Goal: Task Accomplishment & Management: Use online tool/utility

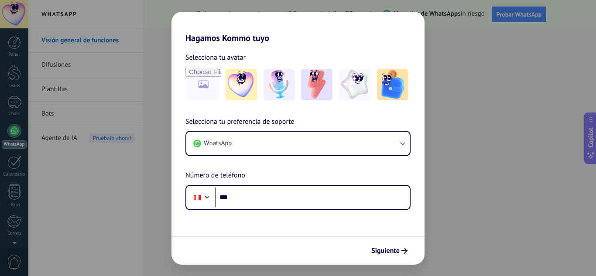
click at [455, 39] on div "Hagamos Kommo tuyo Selecciona tu avatar Selecciona tu preferencia de soporte Wh…" at bounding box center [298, 138] width 596 height 276
click at [382, 251] on span "Siguiente" at bounding box center [385, 251] width 28 height 6
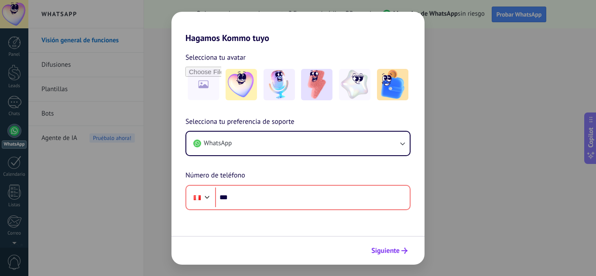
click at [382, 251] on span "Siguiente" at bounding box center [385, 251] width 28 height 6
click at [157, 110] on div "Hagamos Kommo tuyo Selecciona tu avatar Selecciona tu preferencia de soporte Wh…" at bounding box center [298, 138] width 596 height 276
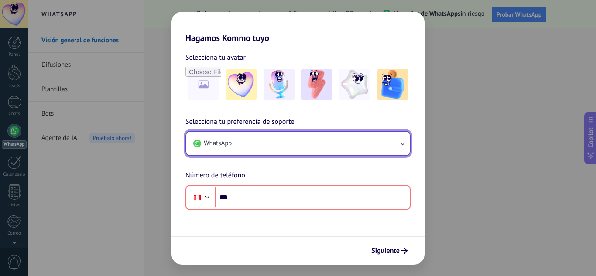
click at [398, 144] on icon "button" at bounding box center [402, 143] width 9 height 9
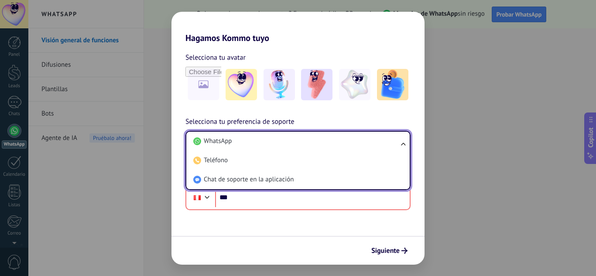
click at [402, 144] on ul "WhatsApp Teléfono Chat de soporte en la aplicación" at bounding box center [297, 160] width 225 height 59
click at [245, 197] on input "***" at bounding box center [312, 197] width 194 height 20
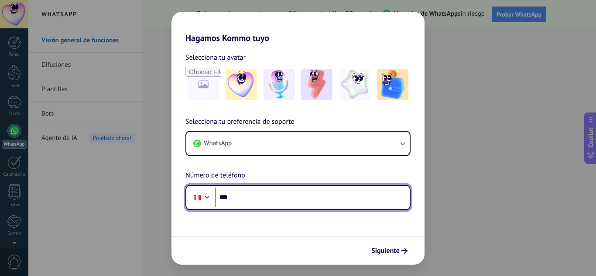
click at [265, 203] on input "***" at bounding box center [312, 197] width 194 height 20
type input "**********"
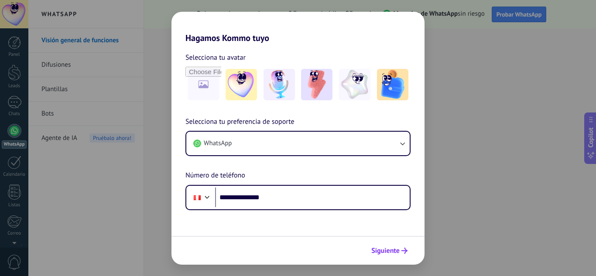
click at [394, 250] on span "Siguiente" at bounding box center [385, 251] width 28 height 6
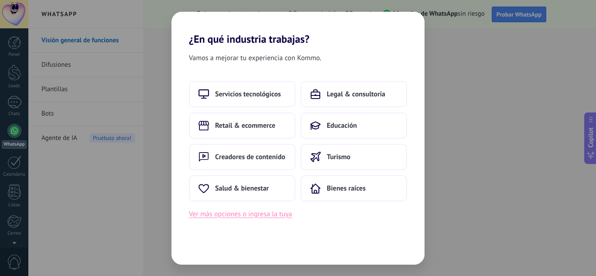
click at [253, 215] on button "Ver más opciones o ingresa la tuya" at bounding box center [240, 213] width 103 height 11
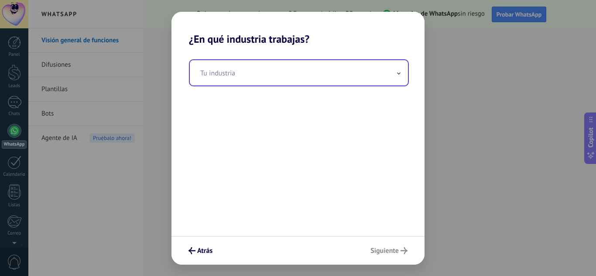
click at [396, 75] on span at bounding box center [398, 72] width 4 height 8
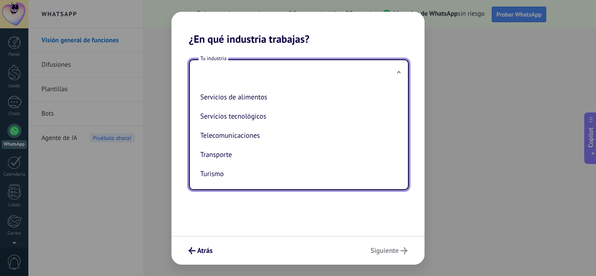
scroll to position [231, 0]
click at [310, 72] on input "text" at bounding box center [299, 72] width 218 height 25
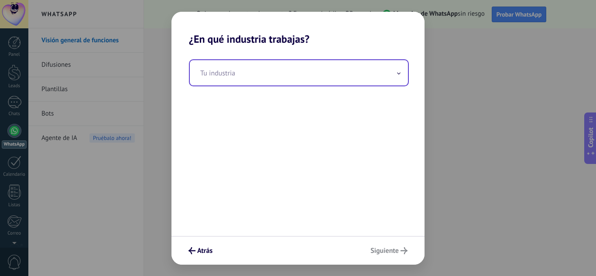
type input "*"
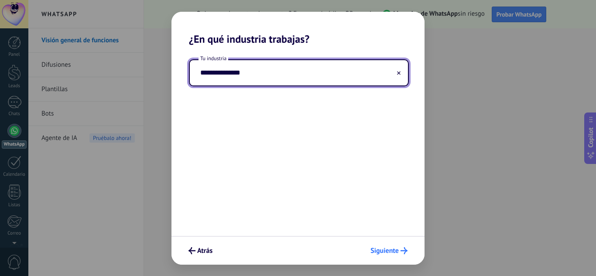
type input "**********"
click at [399, 251] on span "Siguiente" at bounding box center [388, 250] width 37 height 7
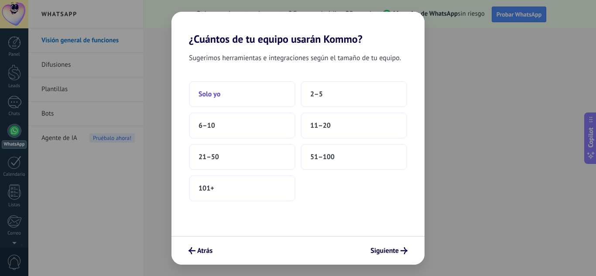
click at [269, 92] on button "Solo yo" at bounding box center [242, 94] width 106 height 26
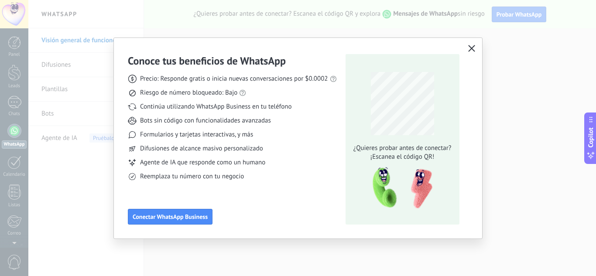
click at [470, 51] on icon "button" at bounding box center [471, 48] width 7 height 7
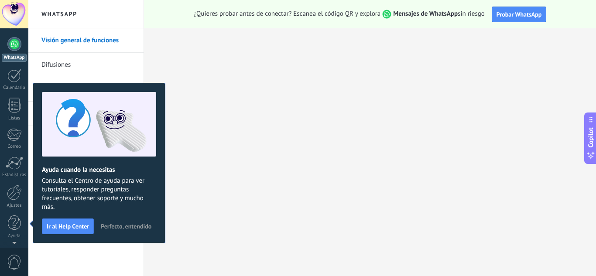
scroll to position [0, 0]
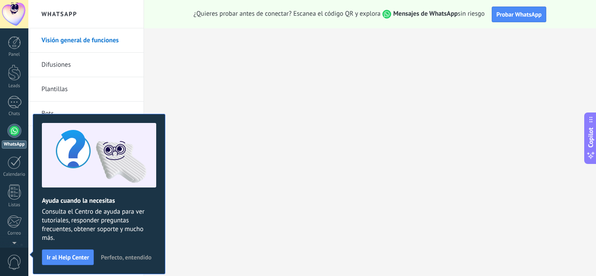
click at [129, 257] on span "Perfecto, entendido" at bounding box center [126, 257] width 51 height 6
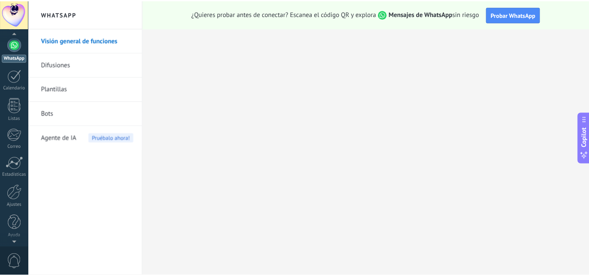
scroll to position [87, 0]
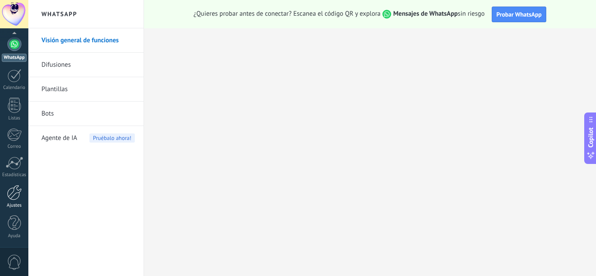
click at [14, 197] on div at bounding box center [14, 192] width 15 height 15
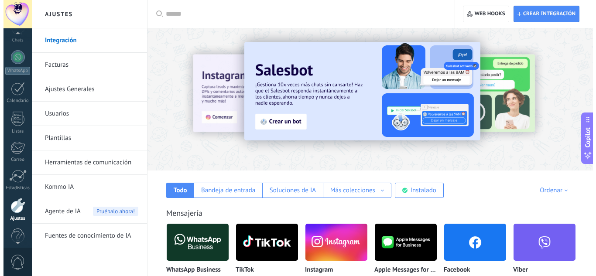
scroll to position [87, 0]
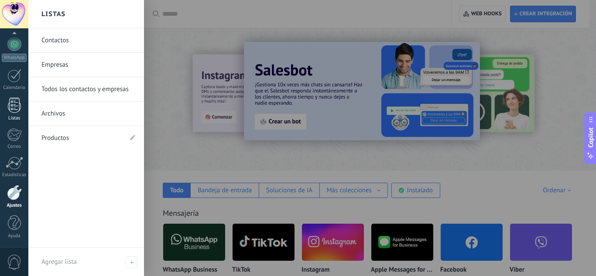
click at [22, 107] on link "Listas" at bounding box center [14, 110] width 28 height 24
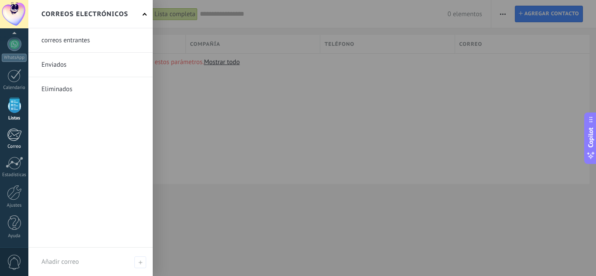
click at [16, 145] on div "Correo" at bounding box center [14, 147] width 25 height 6
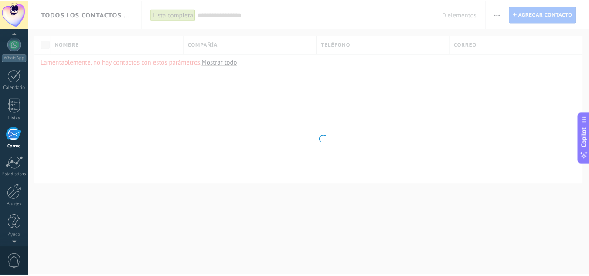
scroll to position [85, 0]
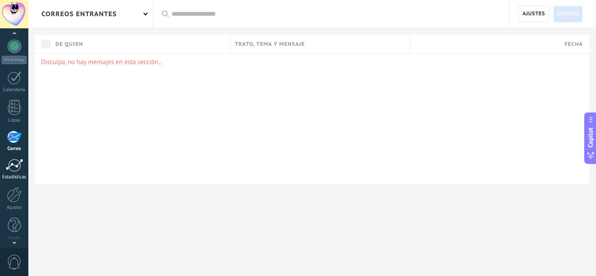
click at [20, 160] on div at bounding box center [14, 165] width 17 height 13
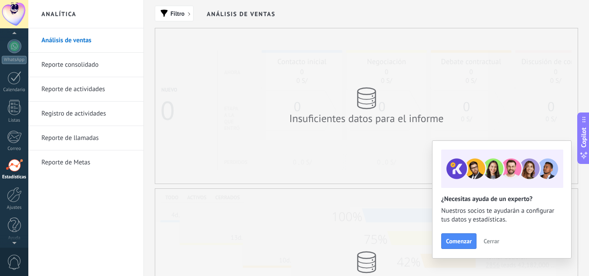
scroll to position [87, 0]
